Goal: Check status: Check status

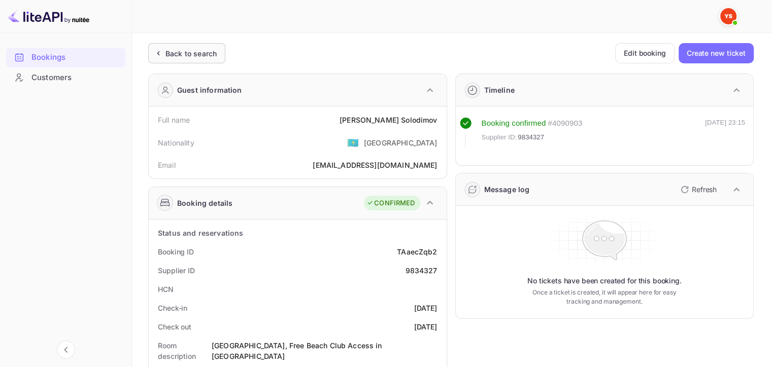
drag, startPoint x: 181, startPoint y: 43, endPoint x: 177, endPoint y: 54, distance: 12.4
click at [177, 55] on div "Back to search" at bounding box center [190, 53] width 51 height 11
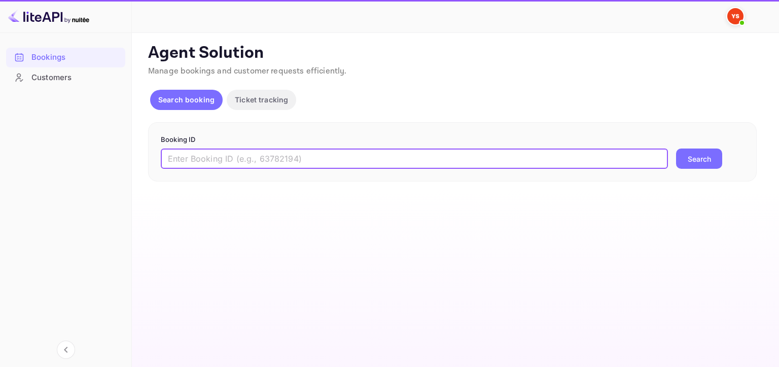
click at [354, 159] on input "text" at bounding box center [414, 159] width 507 height 20
paste input "9007943"
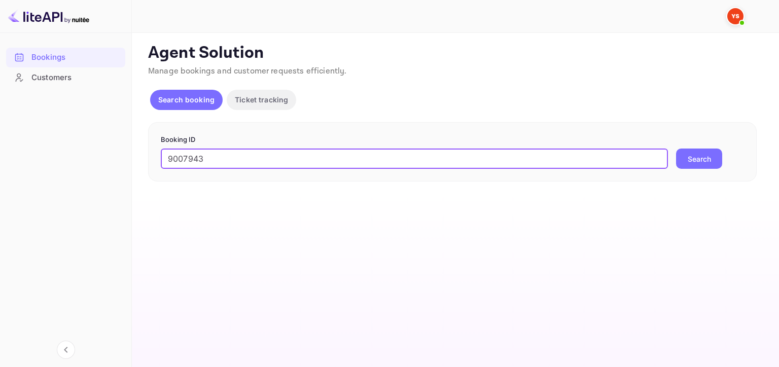
type input "9007943"
click at [704, 160] on button "Search" at bounding box center [699, 159] width 46 height 20
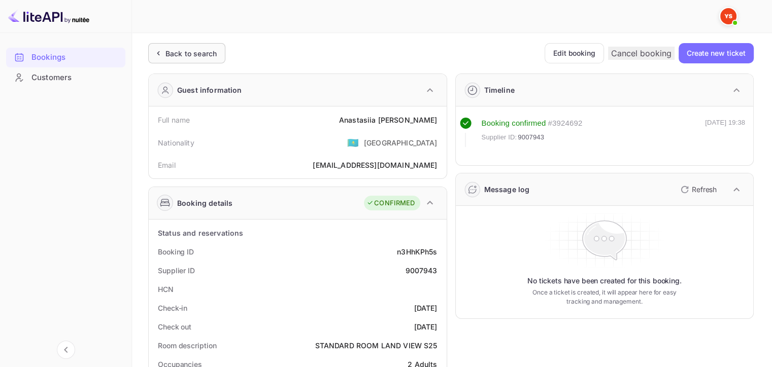
click at [178, 55] on div "Back to search" at bounding box center [190, 53] width 51 height 11
